Goal: Download file/media

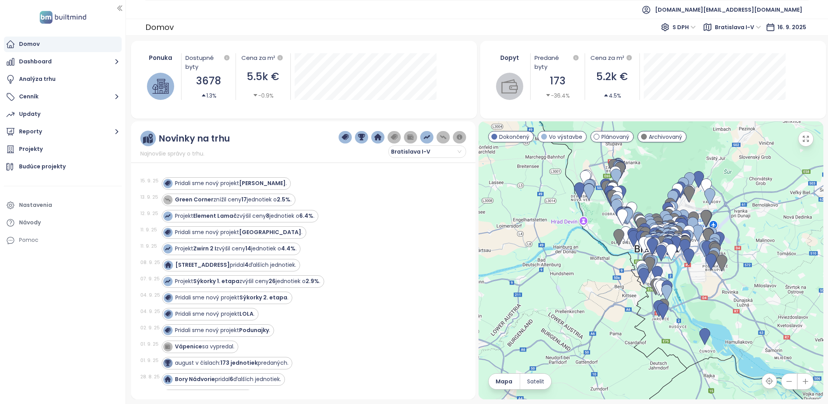
click at [54, 158] on ul "Domov Dashboard Analýza trhu Cenník Updaty Reporty Projekty Budúce projekty Nas…" at bounding box center [63, 143] width 118 height 212
click at [53, 147] on div "Projekty" at bounding box center [63, 150] width 118 height 16
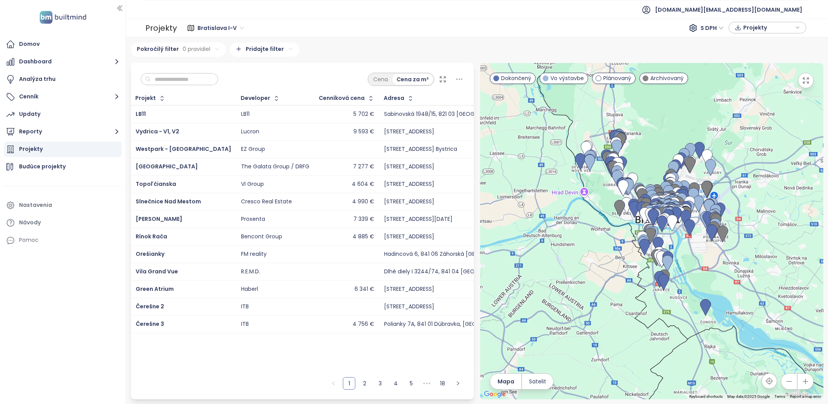
click at [176, 78] on input "text" at bounding box center [182, 80] width 63 height 12
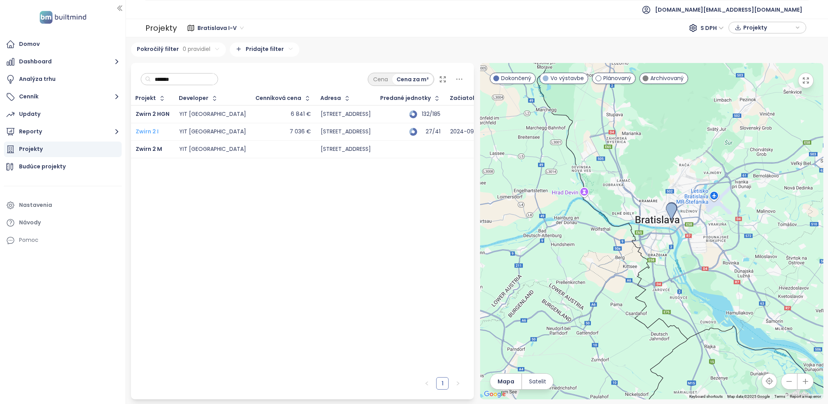
type input "*******"
click at [152, 130] on span "Zwirn 2 I" at bounding box center [147, 132] width 23 height 8
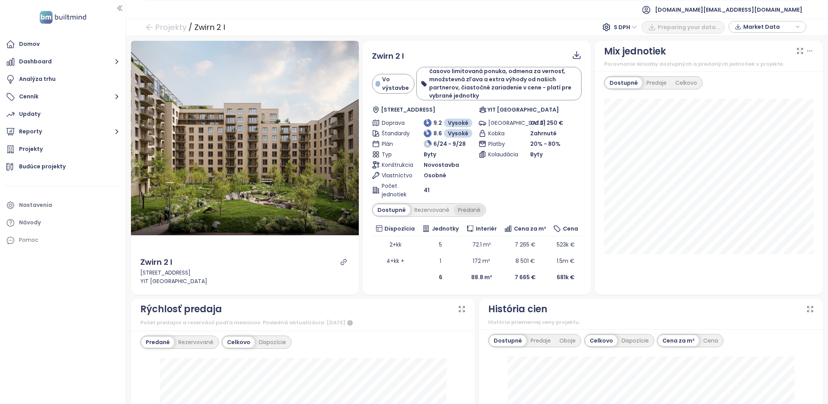
click at [475, 205] on div "Predané" at bounding box center [469, 210] width 31 height 11
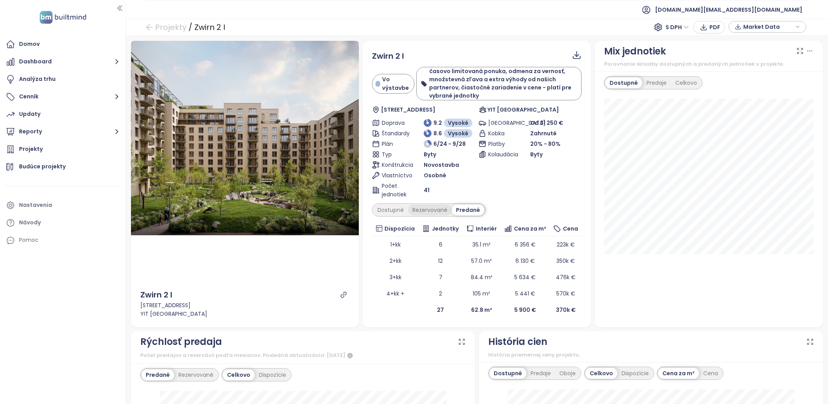
click at [422, 210] on div "Rezervované" at bounding box center [430, 210] width 44 height 11
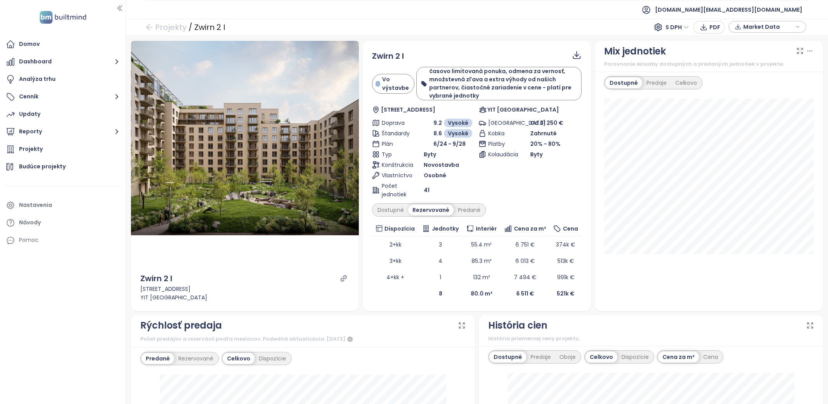
click at [427, 210] on div "Rezervované" at bounding box center [431, 210] width 46 height 11
click at [389, 215] on div "Dostupné" at bounding box center [390, 210] width 35 height 11
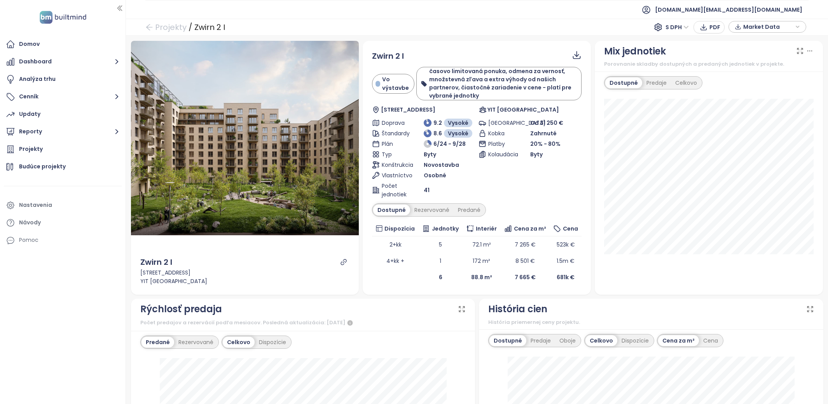
click at [578, 50] on icon at bounding box center [577, 55] width 10 height 10
click at [574, 87] on span "Dáta ako XLSX" at bounding box center [584, 87] width 42 height 9
click at [432, 209] on div "Rezervované" at bounding box center [432, 210] width 44 height 11
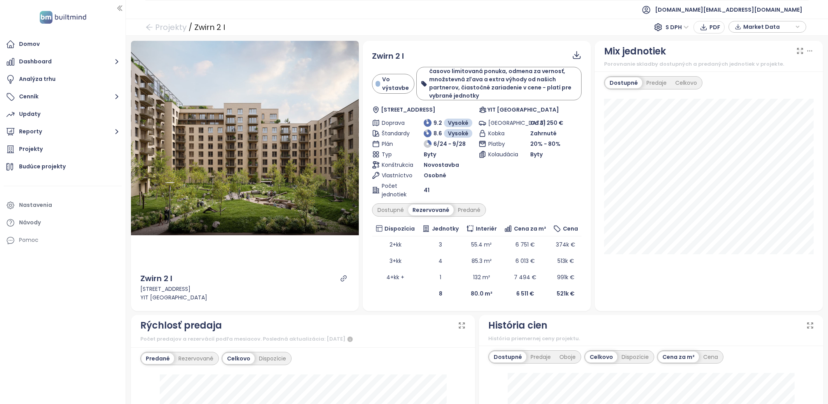
click at [579, 56] on icon at bounding box center [577, 55] width 10 height 10
click at [579, 85] on span "Dáta ako XLSX" at bounding box center [584, 87] width 42 height 9
click at [473, 214] on div "Predané" at bounding box center [469, 210] width 31 height 11
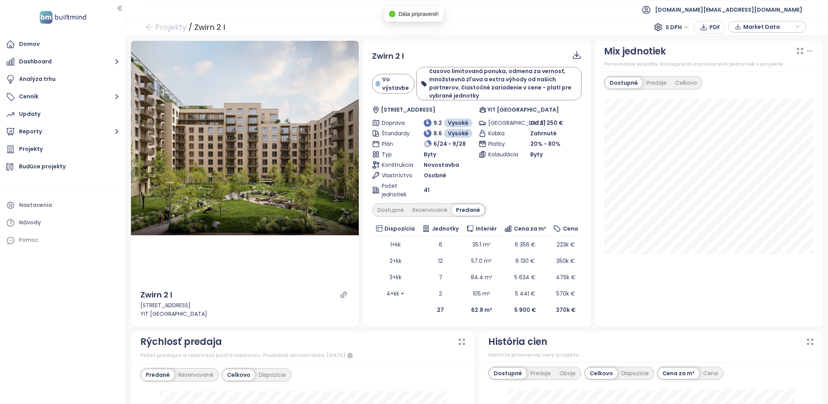
click at [577, 56] on icon at bounding box center [577, 54] width 5 height 6
click at [578, 54] on icon at bounding box center [577, 55] width 10 height 10
click at [581, 89] on span "Dáta ako XLSX" at bounding box center [584, 87] width 42 height 9
